Goal: Information Seeking & Learning: Learn about a topic

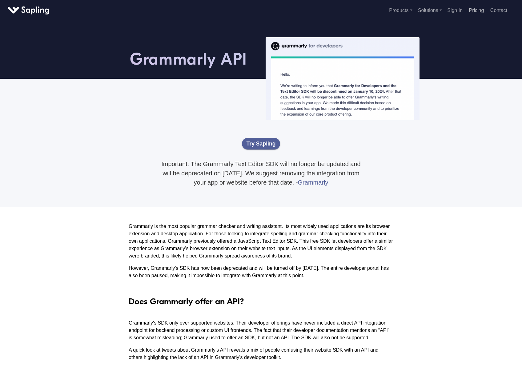
click at [474, 12] on link "Pricing" at bounding box center [476, 10] width 20 height 10
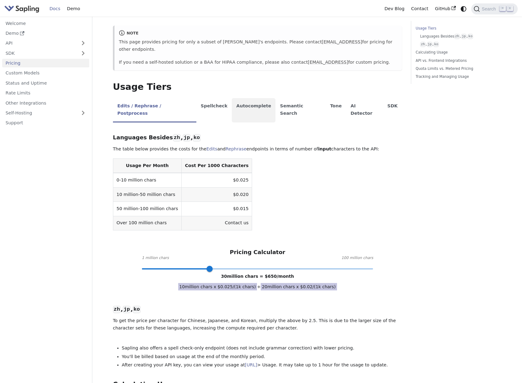
scroll to position [66, 0]
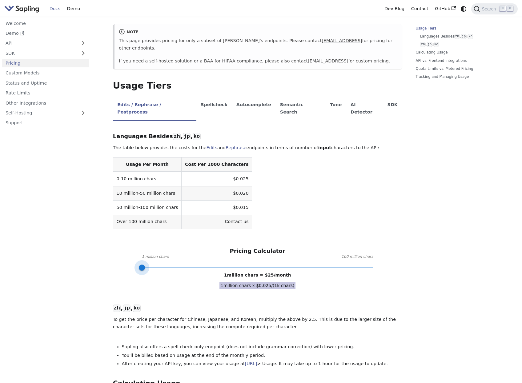
type input "4"
drag, startPoint x: 214, startPoint y: 254, endPoint x: 149, endPoint y: 256, distance: 64.9
click at [149, 264] on span at bounding box center [149, 267] width 6 height 6
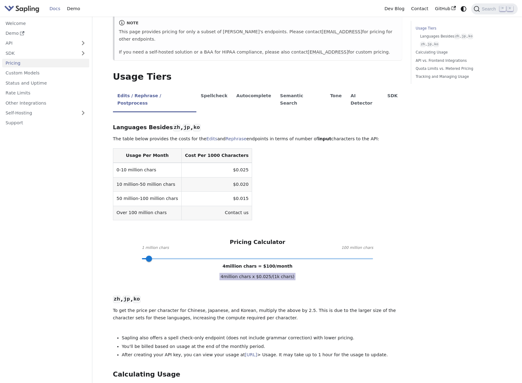
scroll to position [76, 0]
